Goal: Transaction & Acquisition: Book appointment/travel/reservation

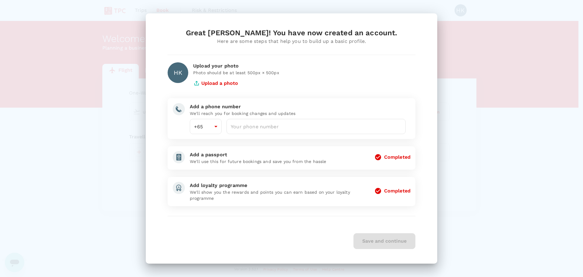
type input "65"
click at [306, 123] on input "number" at bounding box center [316, 126] width 179 height 15
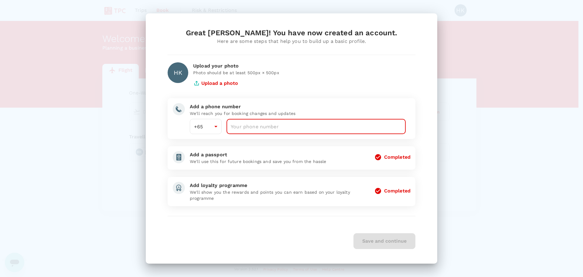
click at [277, 126] on input "number" at bounding box center [316, 126] width 179 height 15
type input "97128298"
click at [369, 237] on button "Save and continue" at bounding box center [385, 241] width 62 height 16
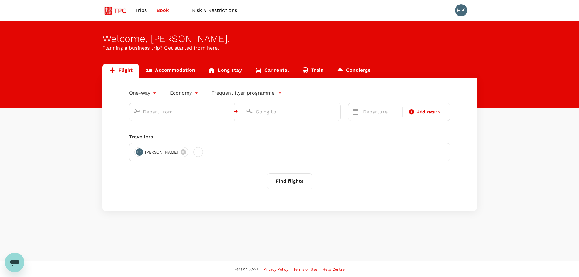
click at [190, 113] on input "text" at bounding box center [179, 111] width 72 height 9
click at [169, 137] on p "Singapore Changi" at bounding box center [188, 135] width 108 height 6
type input "Singapore Changi (SIN)"
type input "g"
click at [273, 135] on p "Dabolim" at bounding box center [301, 135] width 108 height 6
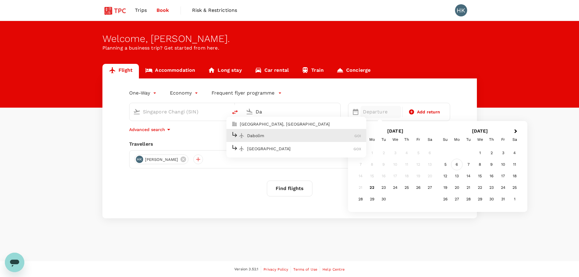
type input "D"
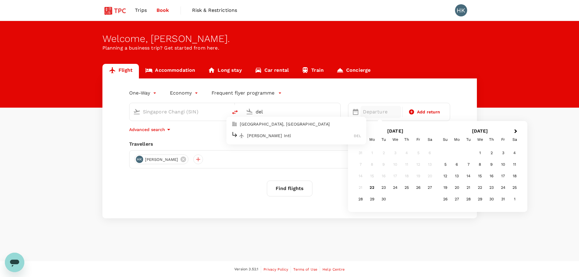
click at [273, 135] on p "[PERSON_NAME] Intl" at bounding box center [300, 135] width 107 height 6
type input "[PERSON_NAME] Intl (DEL)"
click at [444, 166] on div "5" at bounding box center [445, 165] width 12 height 12
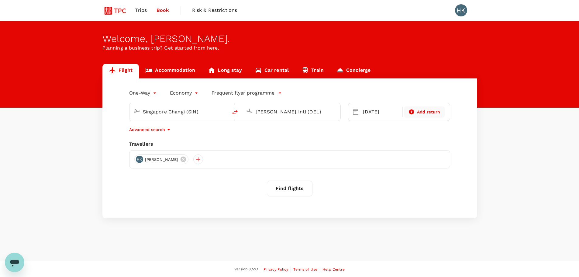
click at [423, 111] on span "Add return" at bounding box center [428, 112] width 23 height 6
type input "roundtrip"
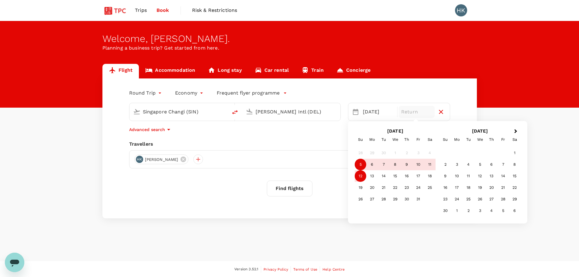
click at [361, 176] on div "12" at bounding box center [361, 176] width 12 height 12
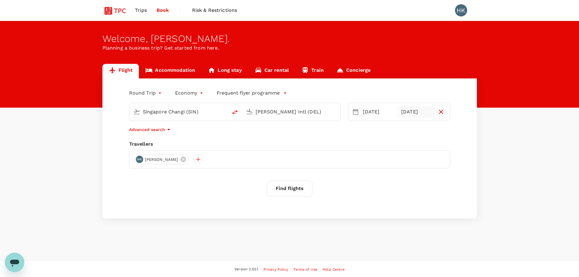
click at [422, 110] on div "[DATE]" at bounding box center [417, 112] width 36 height 12
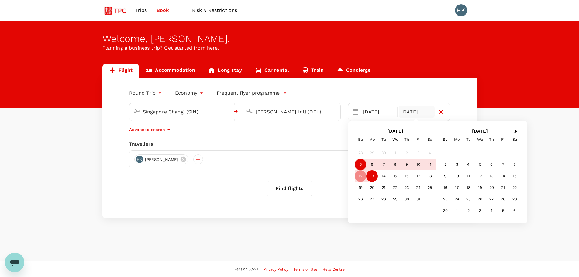
click at [376, 176] on div "13" at bounding box center [372, 176] width 12 height 12
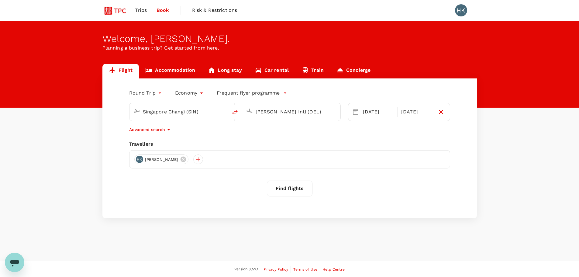
click at [287, 186] on button "Find flights" at bounding box center [290, 188] width 46 height 16
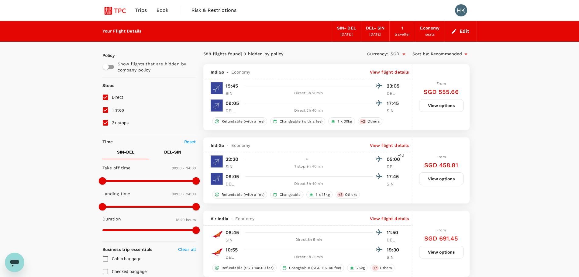
click at [174, 150] on p "DEL - SIN" at bounding box center [172, 152] width 17 height 6
type input "1080"
drag, startPoint x: 101, startPoint y: 180, endPoint x: 173, endPoint y: 176, distance: 71.2
click at [173, 177] on span at bounding box center [172, 180] width 7 height 7
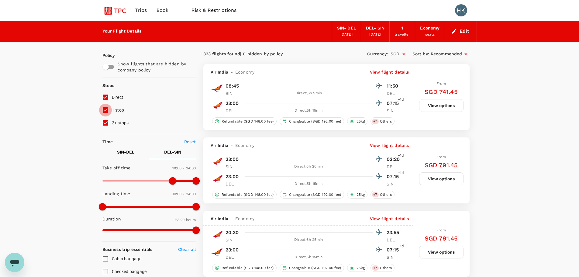
click at [105, 109] on input "1 stop" at bounding box center [105, 110] width 13 height 13
checkbox input "false"
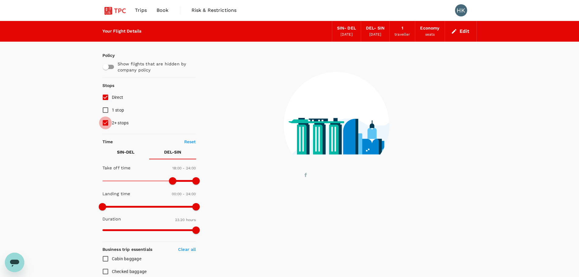
click at [106, 122] on input "2+ stops" at bounding box center [105, 122] width 13 height 13
checkbox input "false"
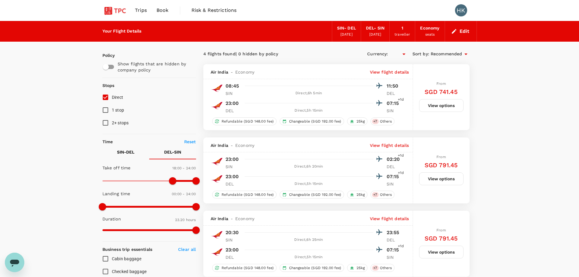
type input "SGD"
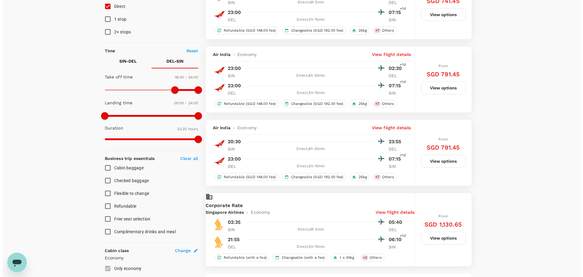
scroll to position [91, 0]
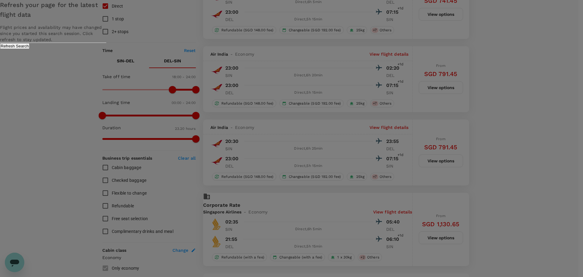
click at [29, 49] on button "Refresh Search" at bounding box center [14, 46] width 29 height 6
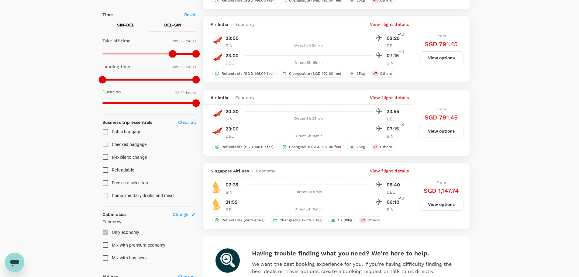
scroll to position [174, 0]
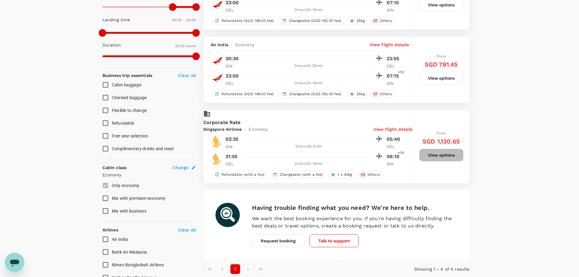
click at [442, 160] on button "View options" at bounding box center [441, 155] width 44 height 13
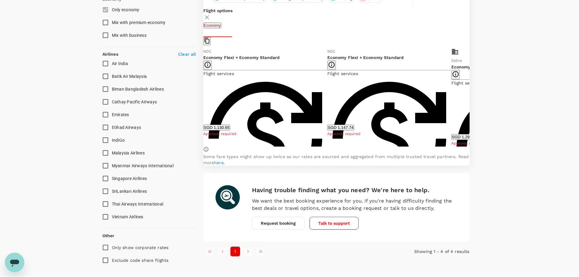
scroll to position [375, 0]
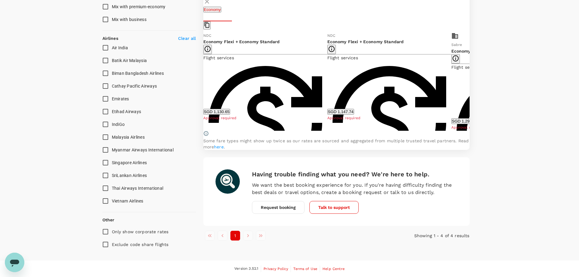
click at [471, 78] on icon at bounding box center [474, 81] width 6 height 6
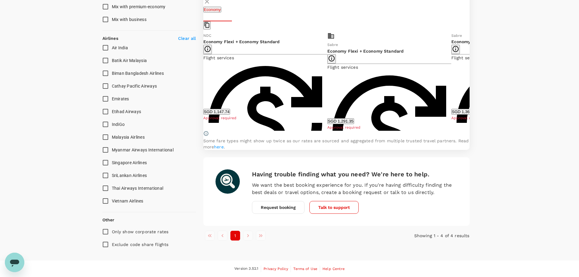
click at [202, 78] on icon at bounding box center [199, 81] width 6 height 6
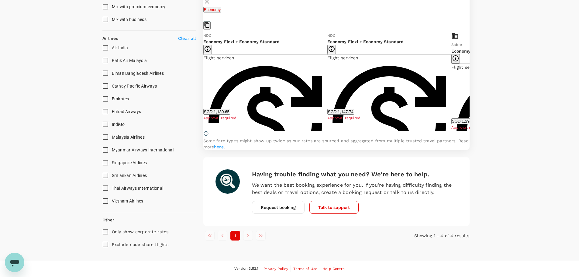
click at [472, 79] on icon at bounding box center [473, 81] width 3 height 5
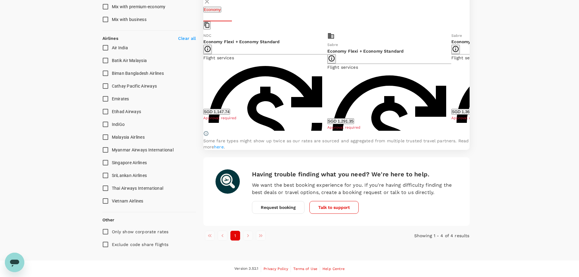
click at [472, 79] on icon at bounding box center [473, 81] width 3 height 5
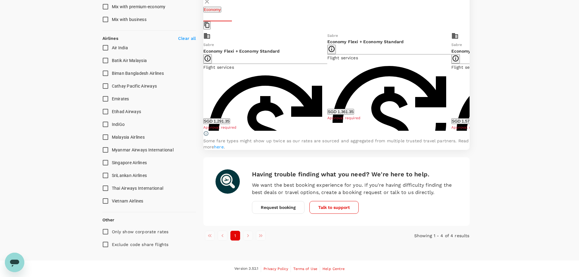
click at [472, 79] on icon at bounding box center [473, 81] width 3 height 5
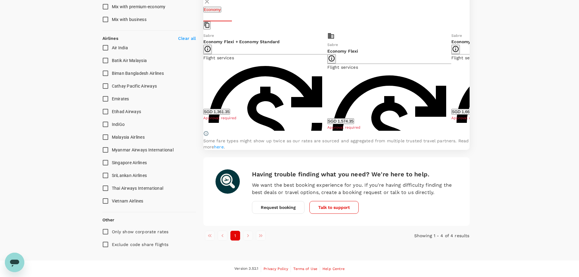
click at [472, 79] on icon at bounding box center [473, 81] width 3 height 5
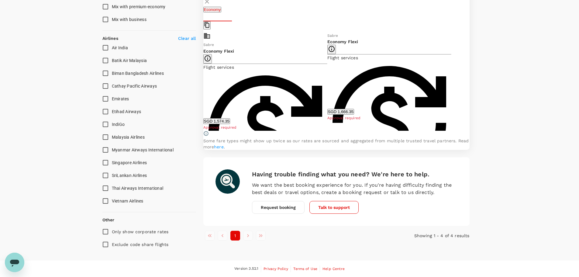
click at [472, 79] on icon at bounding box center [473, 81] width 3 height 5
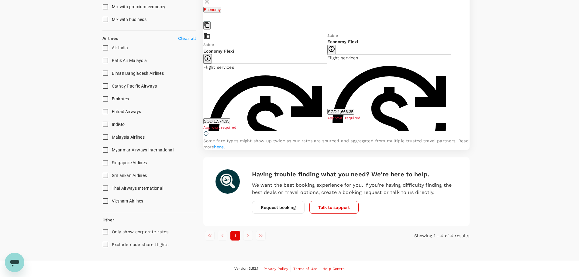
click at [199, 79] on icon at bounding box center [197, 81] width 3 height 5
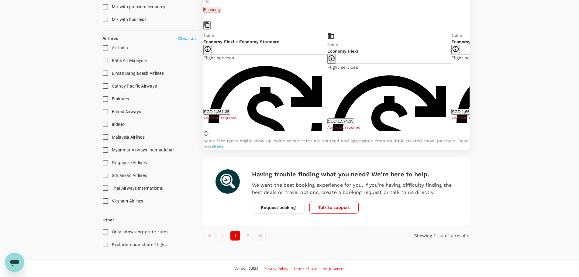
click at [199, 79] on icon at bounding box center [197, 81] width 3 height 5
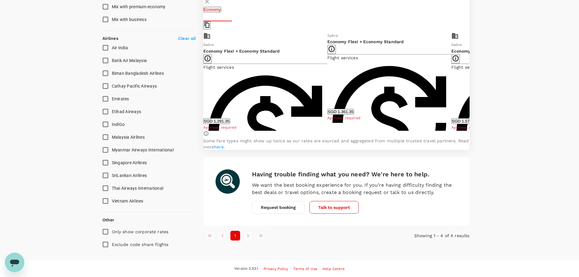
click at [199, 79] on icon at bounding box center [197, 81] width 3 height 5
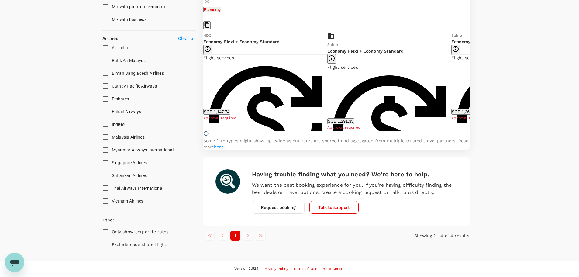
click at [199, 79] on icon at bounding box center [197, 81] width 3 height 5
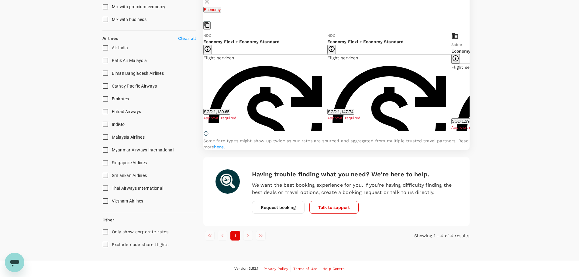
click at [199, 79] on icon at bounding box center [197, 81] width 3 height 5
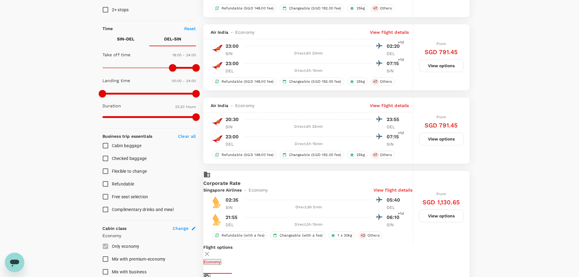
scroll to position [101, 0]
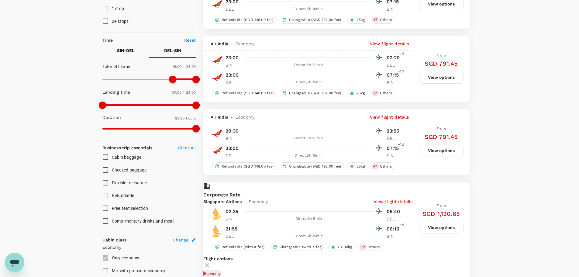
click at [433, 147] on button "View options" at bounding box center [441, 150] width 44 height 13
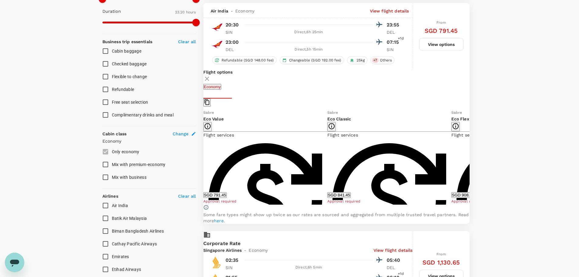
scroll to position [211, 0]
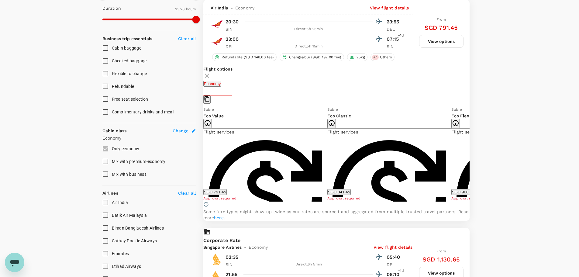
click at [472, 156] on icon at bounding box center [473, 153] width 3 height 5
click at [202, 157] on icon at bounding box center [199, 154] width 6 height 6
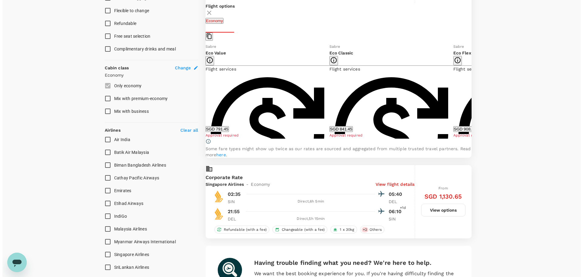
scroll to position [383, 0]
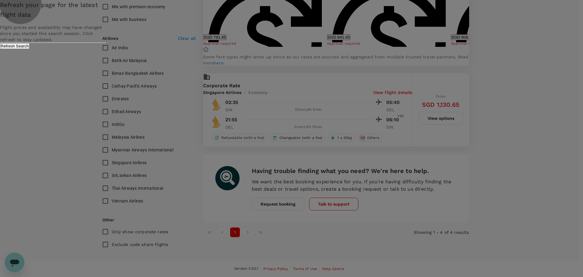
click at [29, 49] on button "Refresh Search" at bounding box center [14, 46] width 29 height 6
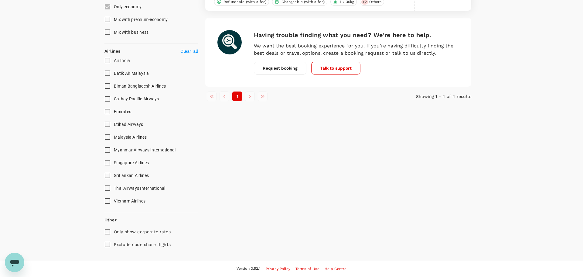
type input "1400"
